Goal: Navigation & Orientation: Go to known website

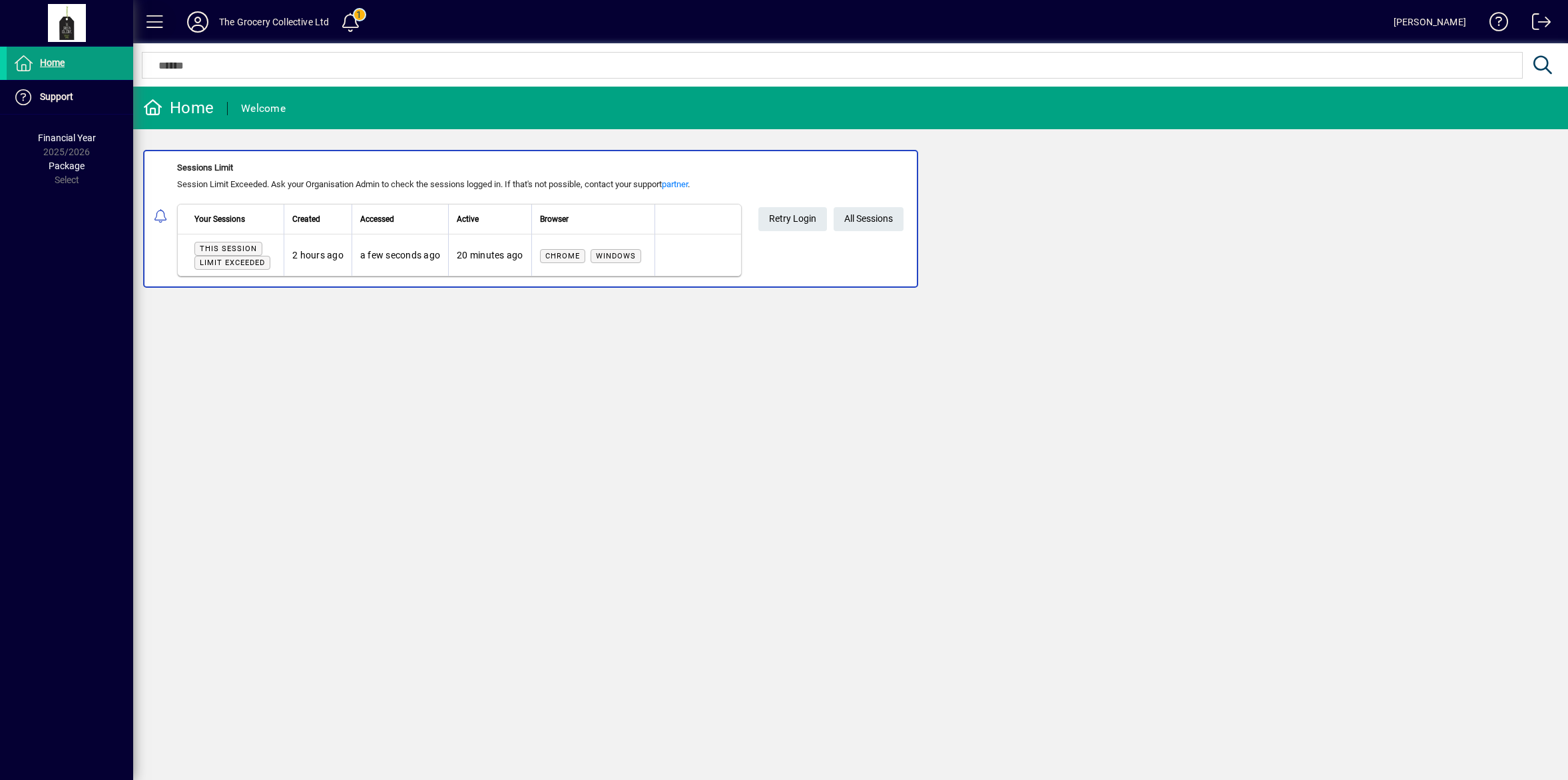
click at [151, 20] on span at bounding box center [155, 22] width 32 height 32
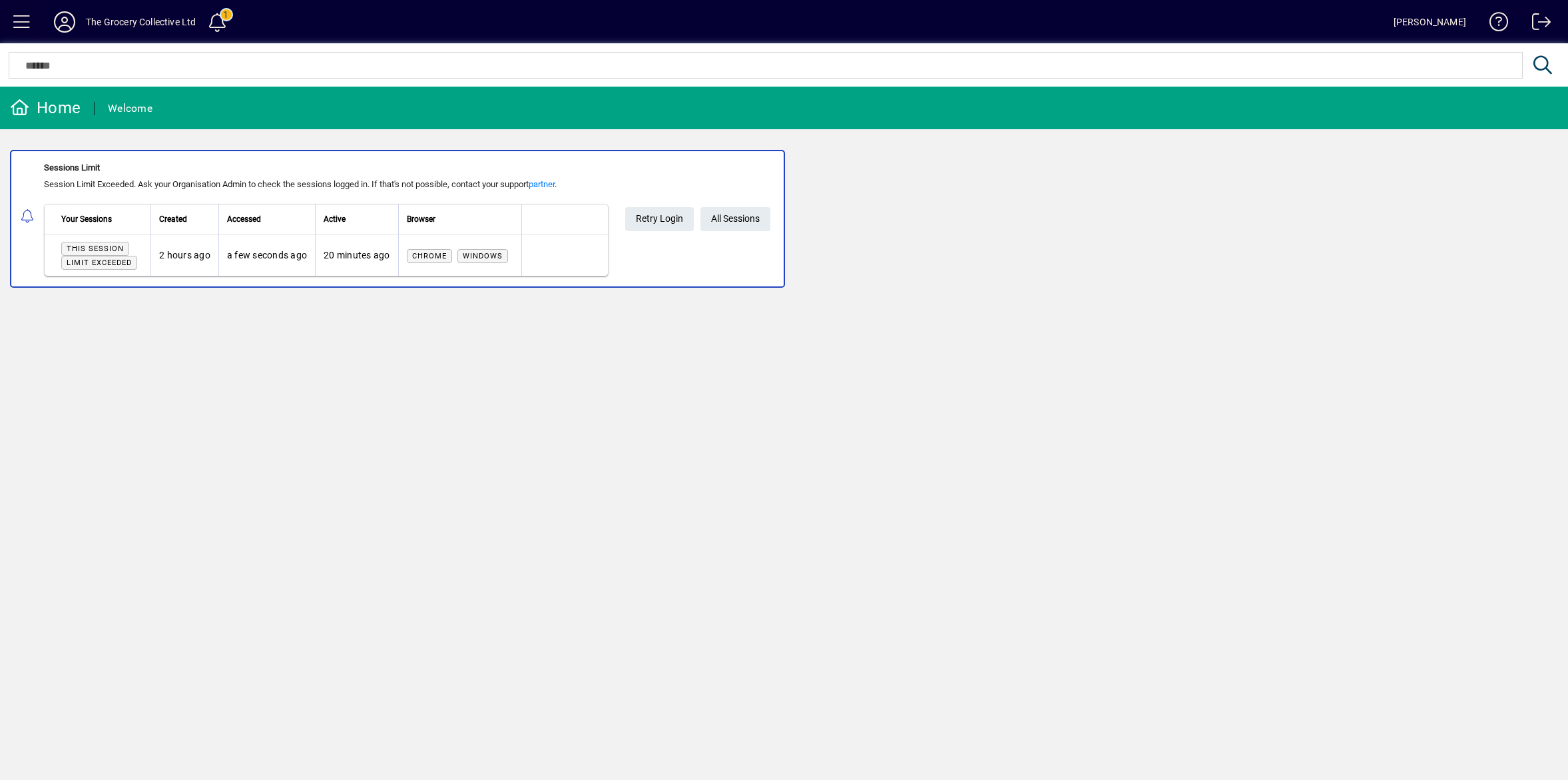
click at [33, 14] on span at bounding box center [22, 22] width 32 height 32
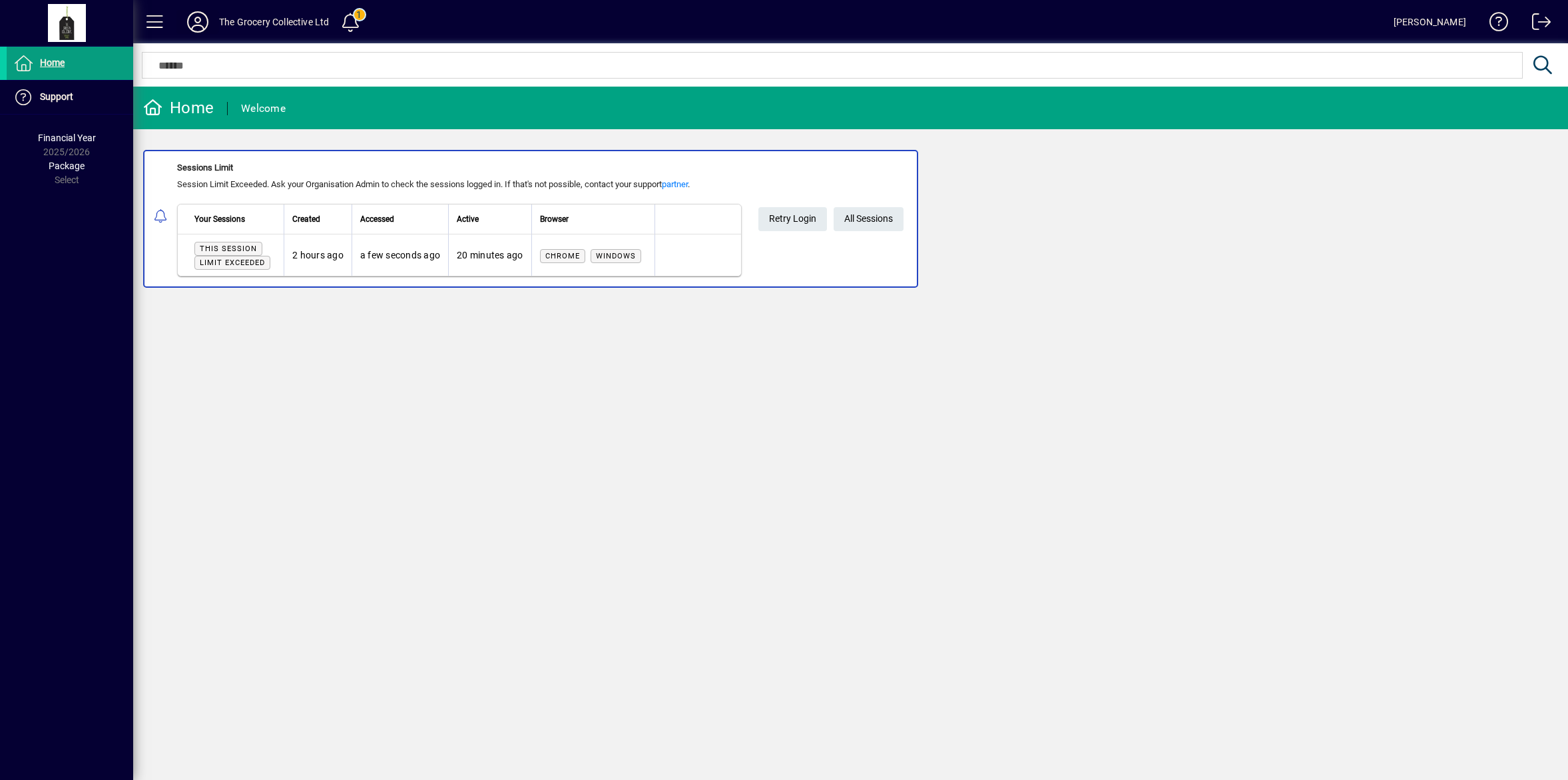
click at [211, 24] on span at bounding box center [197, 22] width 43 height 32
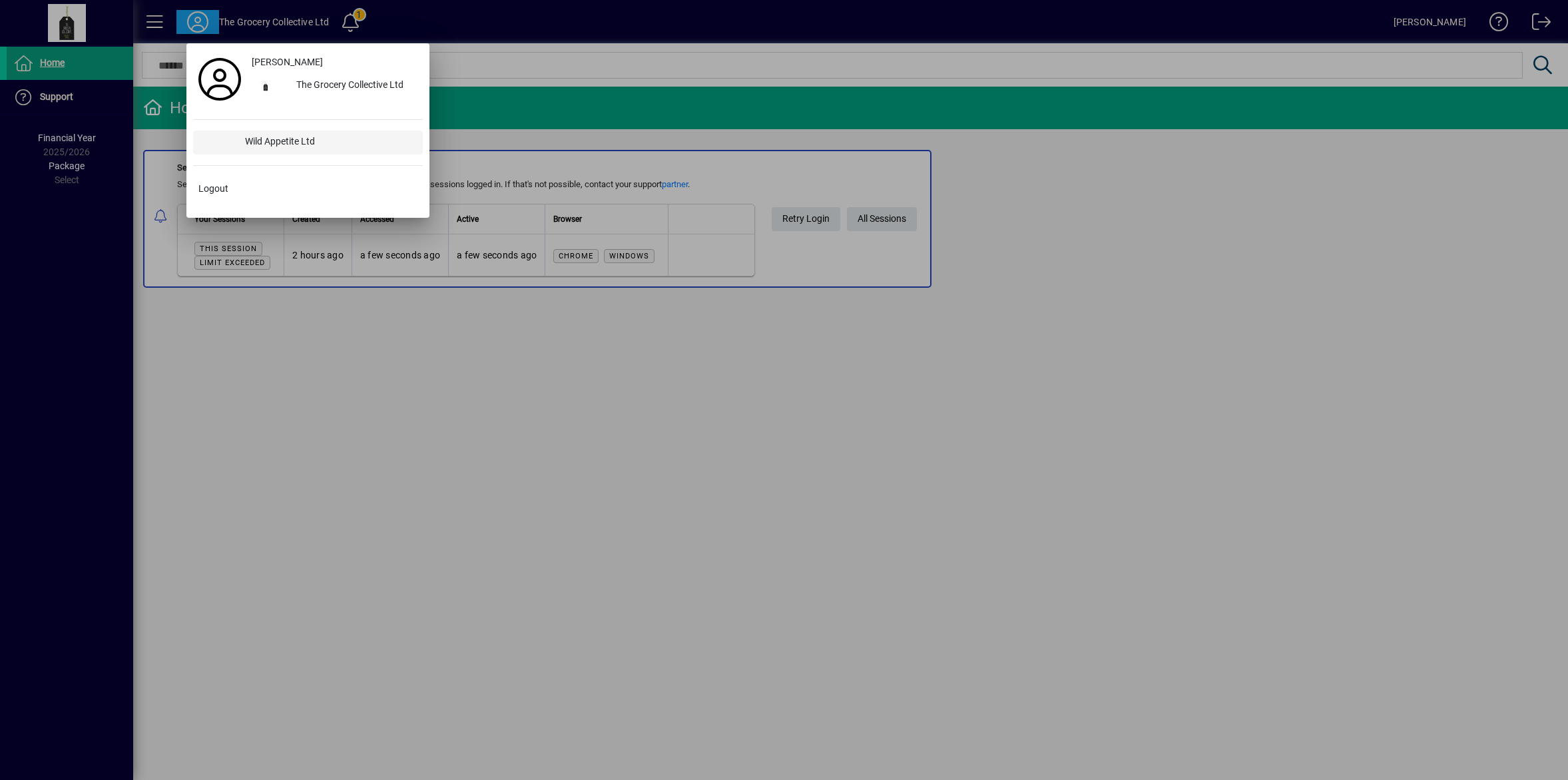
click at [277, 145] on div "Wild Appetite Ltd" at bounding box center [328, 142] width 188 height 24
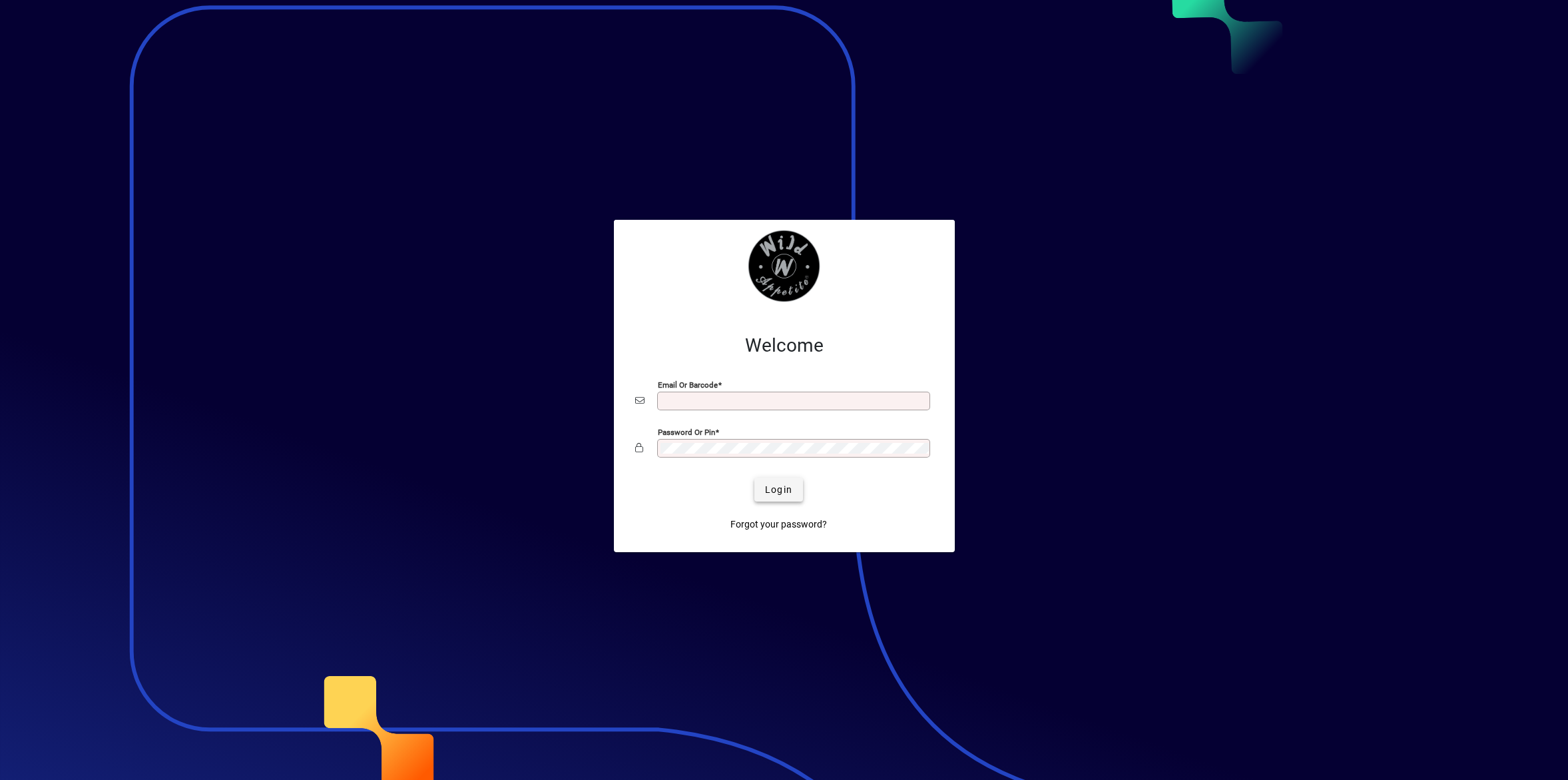
type input "**********"
click at [769, 487] on span "Login" at bounding box center [778, 489] width 27 height 14
